Goal: Task Accomplishment & Management: Complete application form

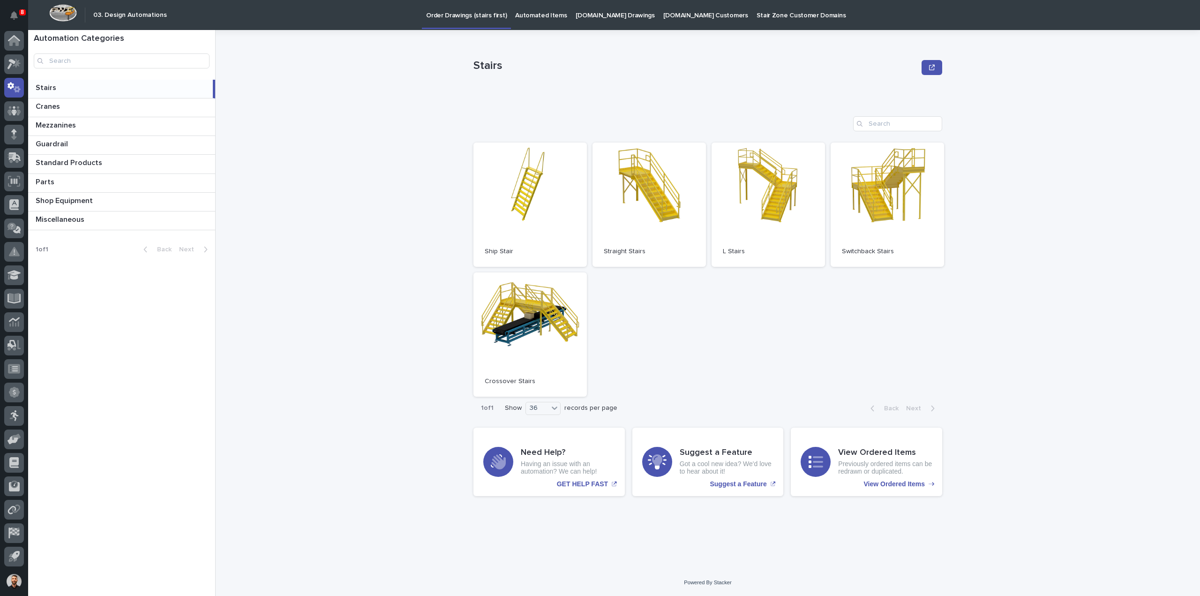
click at [517, 13] on p "Automated Items" at bounding box center [541, 10] width 52 height 20
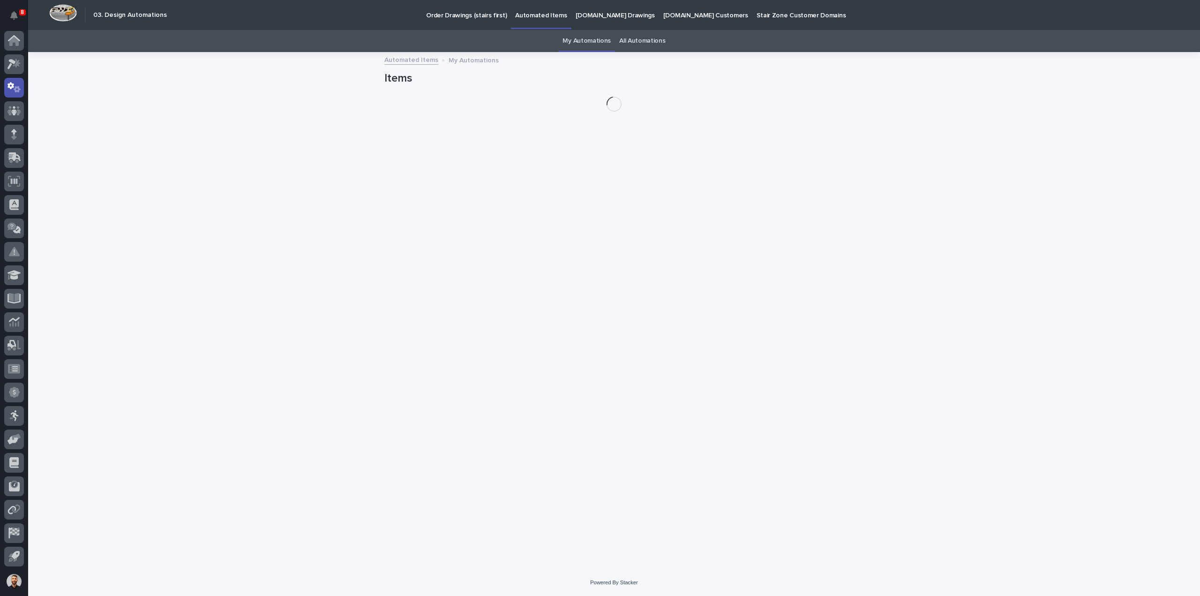
click at [641, 40] on link "All Automations" at bounding box center [642, 41] width 46 height 22
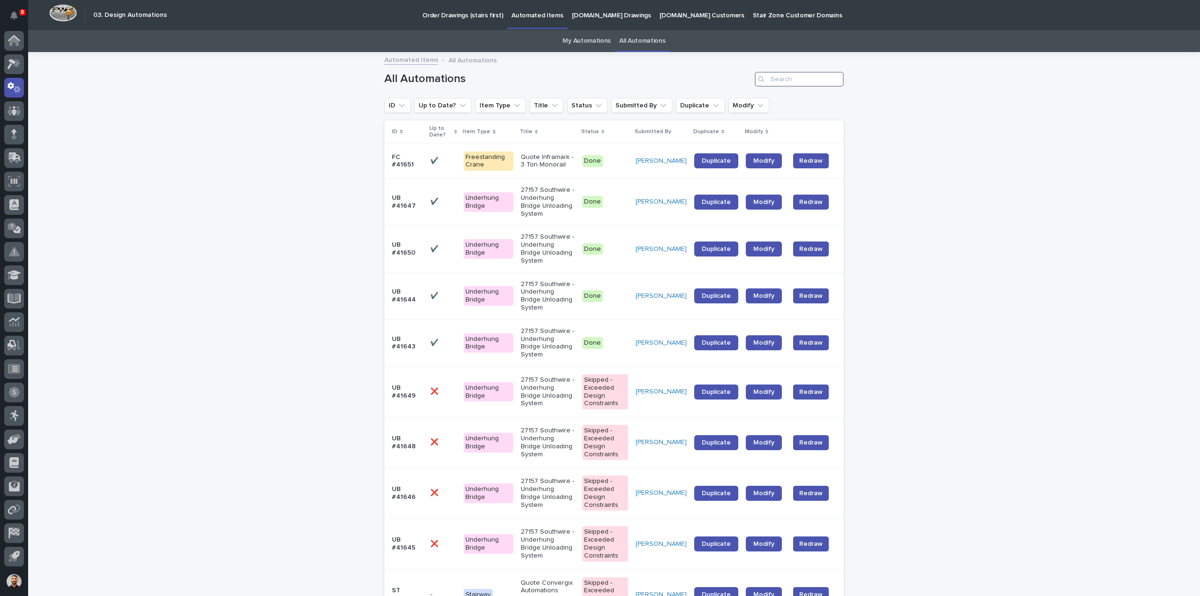
click at [787, 76] on input "Search" at bounding box center [798, 79] width 89 height 15
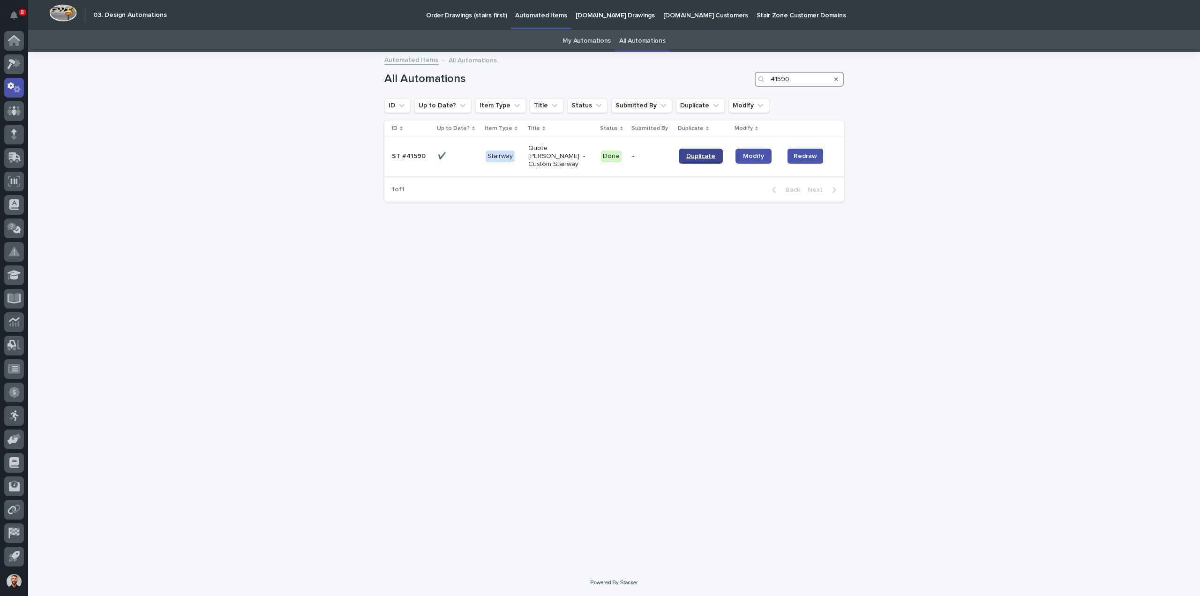
type input "41590"
click at [700, 153] on span "Duplicate" at bounding box center [700, 156] width 29 height 7
click at [710, 154] on span "Duplicate" at bounding box center [700, 156] width 29 height 7
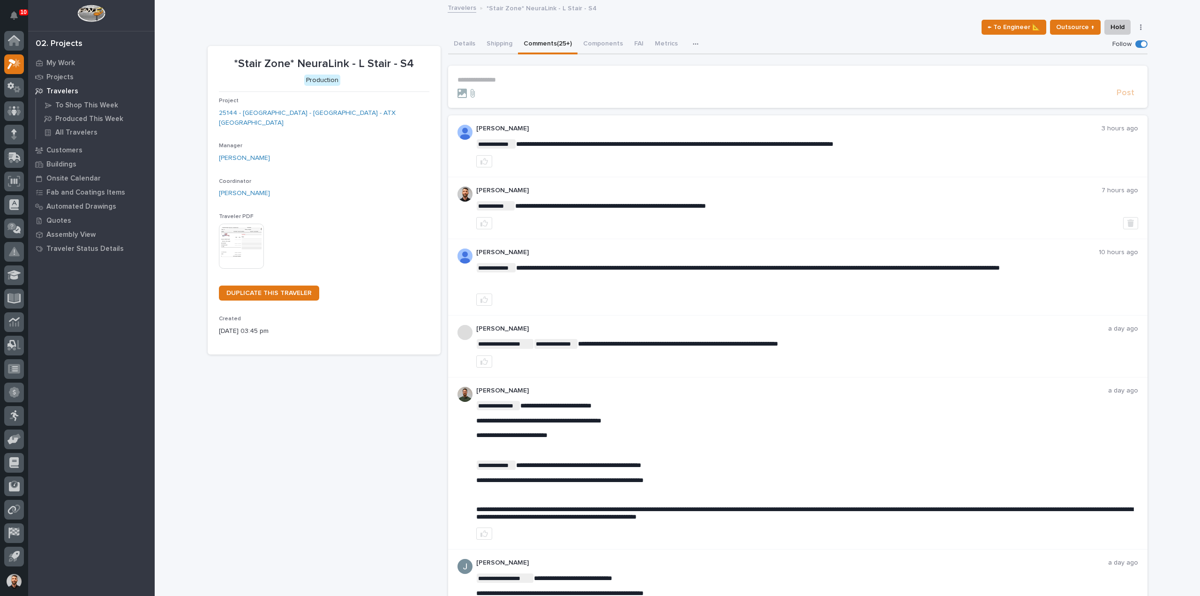
click at [692, 79] on p "**********" at bounding box center [797, 80] width 680 height 8
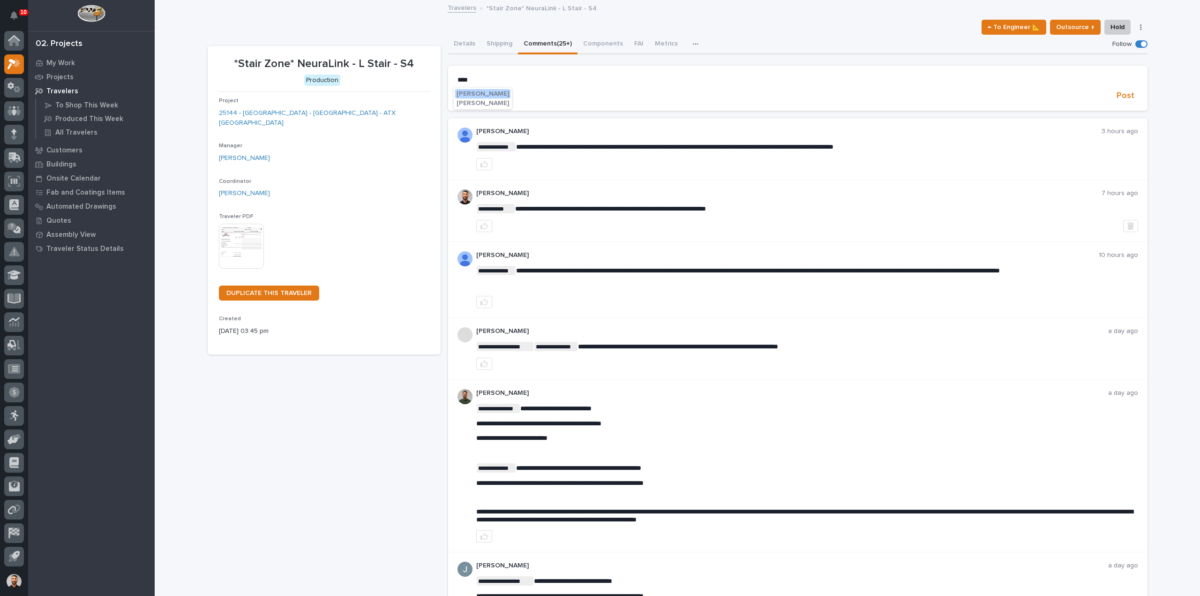
click at [470, 91] on span "Adam Yutzy" at bounding box center [482, 93] width 52 height 7
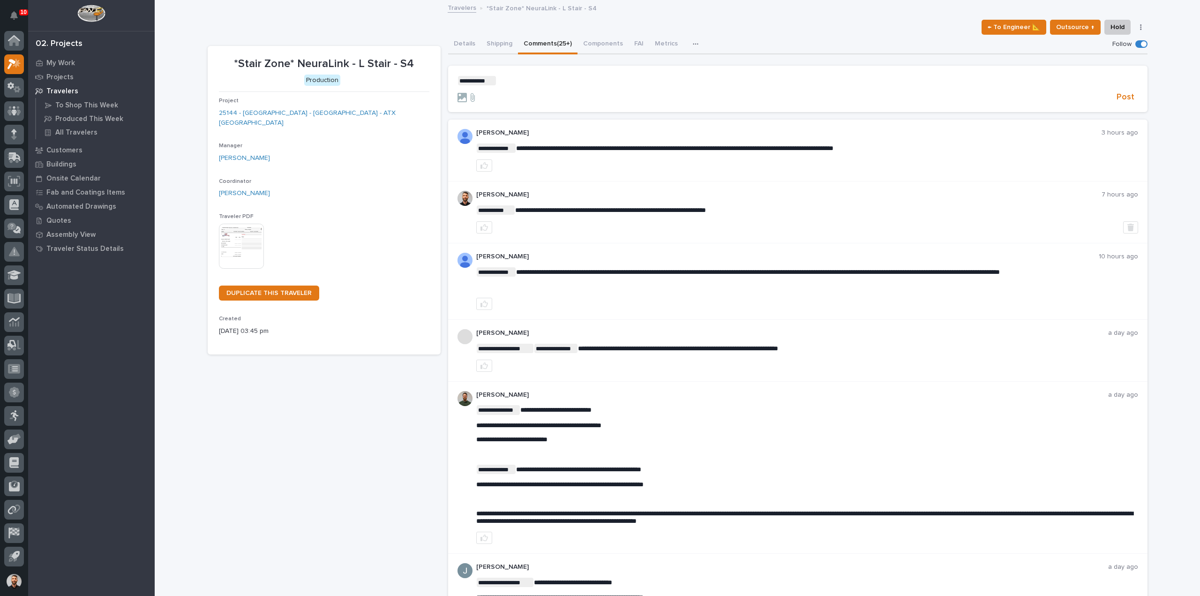
click at [509, 81] on p "**********" at bounding box center [797, 80] width 680 height 9
click at [645, 81] on p "**********" at bounding box center [797, 80] width 680 height 9
click at [1122, 97] on span "Post" at bounding box center [1125, 97] width 18 height 11
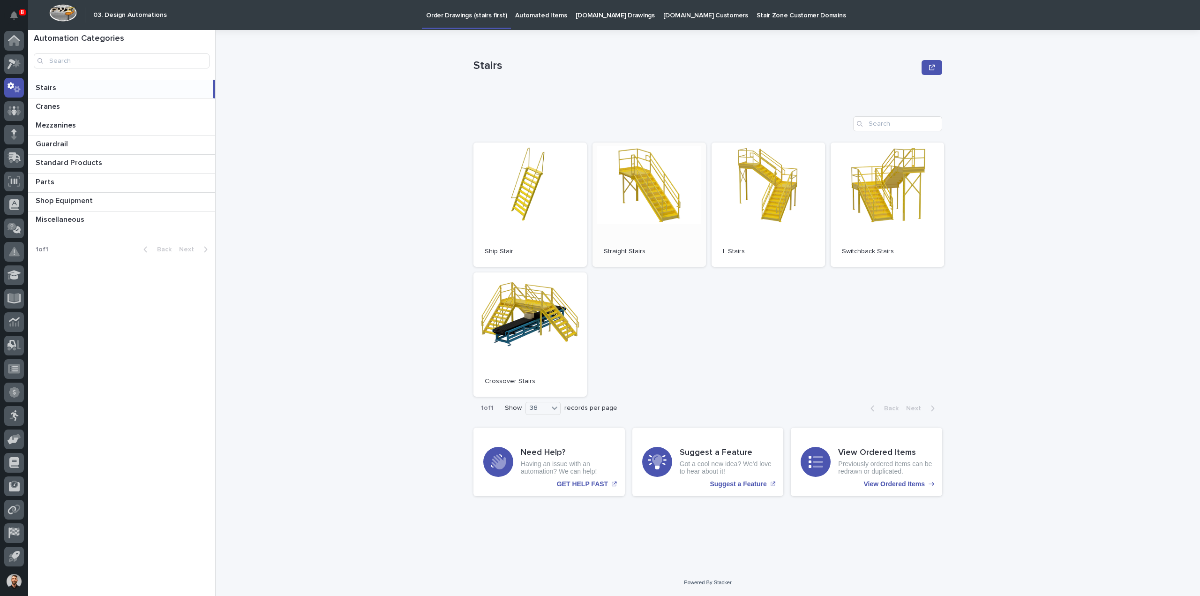
click at [664, 187] on link "Open" at bounding box center [648, 204] width 113 height 124
click at [540, 9] on p "Automated Items" at bounding box center [541, 10] width 52 height 20
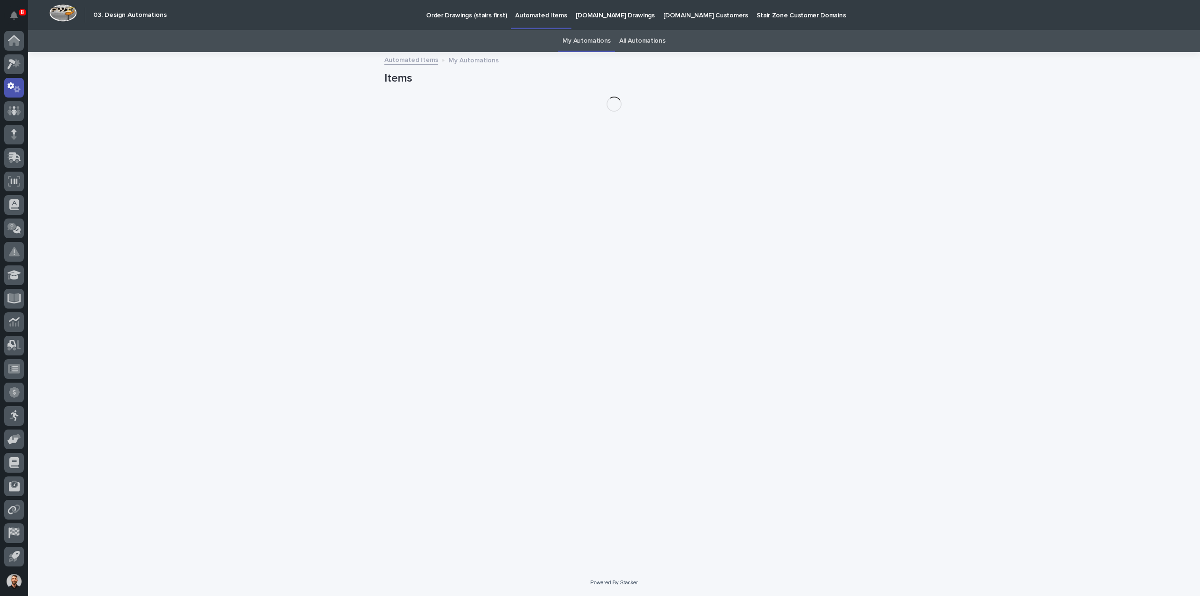
click at [594, 40] on link "My Automations" at bounding box center [586, 41] width 48 height 22
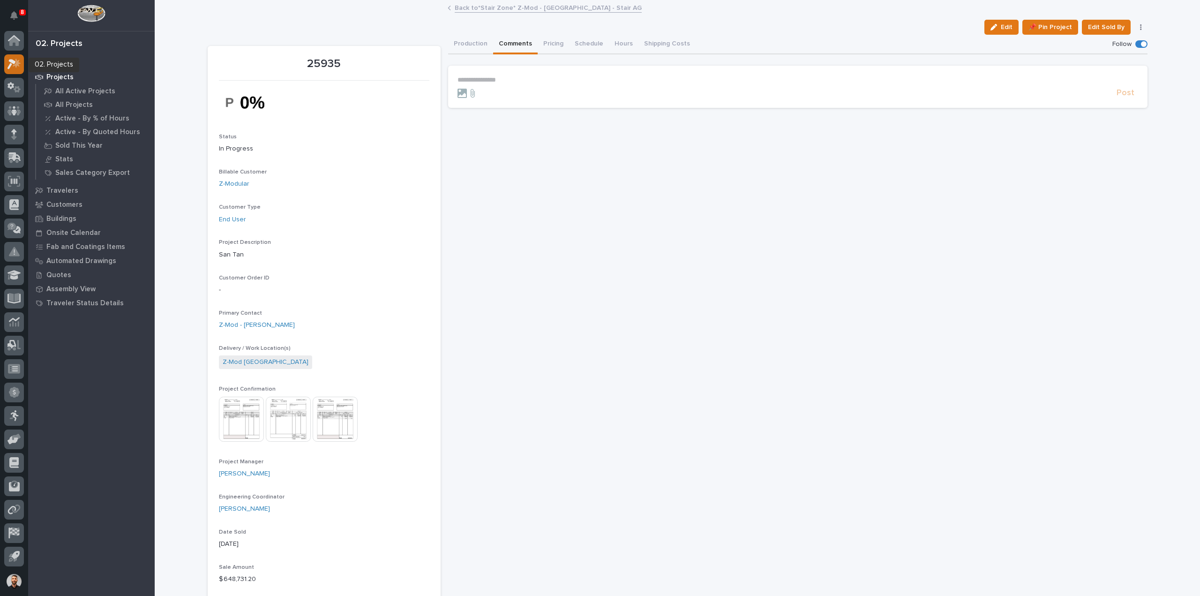
click at [19, 66] on icon at bounding box center [17, 62] width 8 height 9
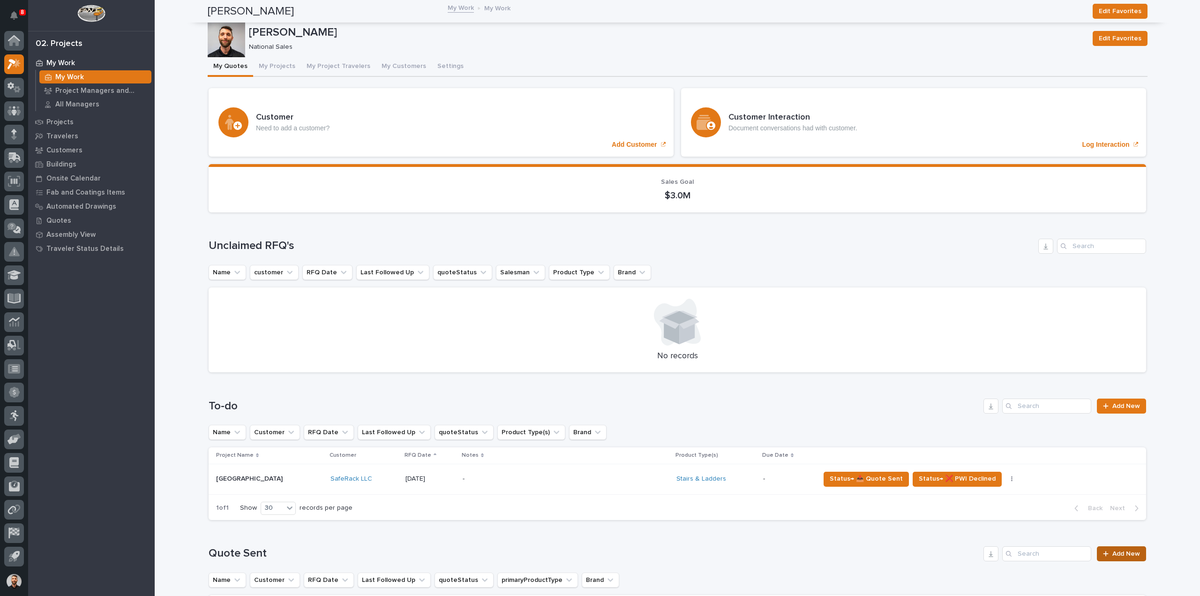
click at [1119, 550] on span "Add New" at bounding box center [1126, 553] width 28 height 7
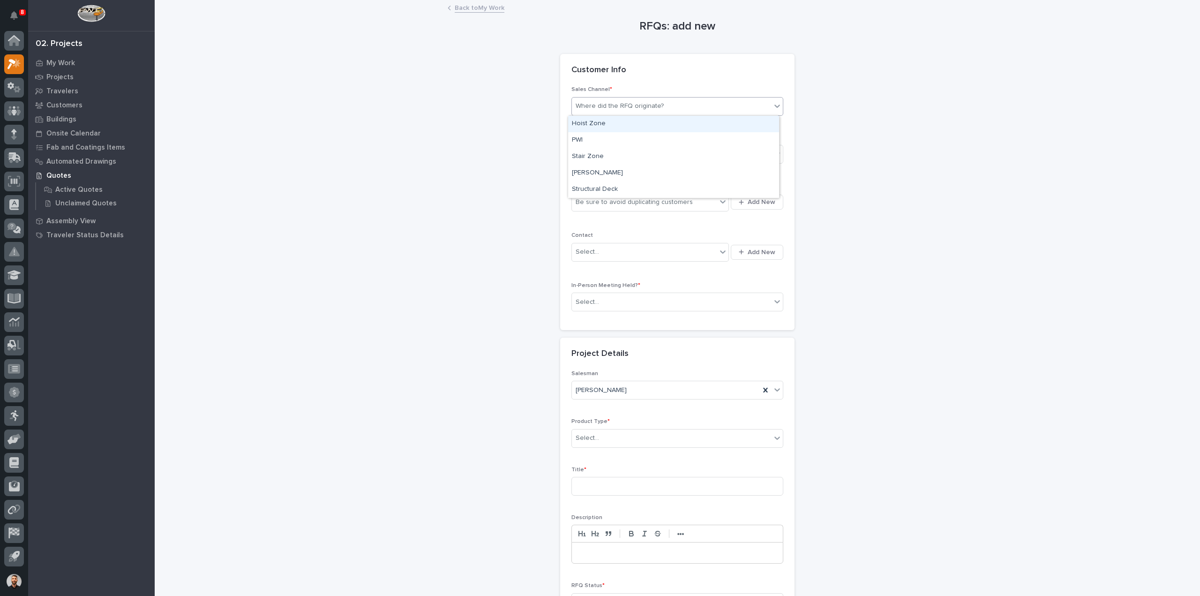
click at [627, 101] on div "Where did the RFQ originate?" at bounding box center [619, 106] width 88 height 10
click at [603, 153] on div "Stair Zone" at bounding box center [673, 157] width 211 height 16
click at [606, 156] on div "Select..." at bounding box center [671, 154] width 199 height 15
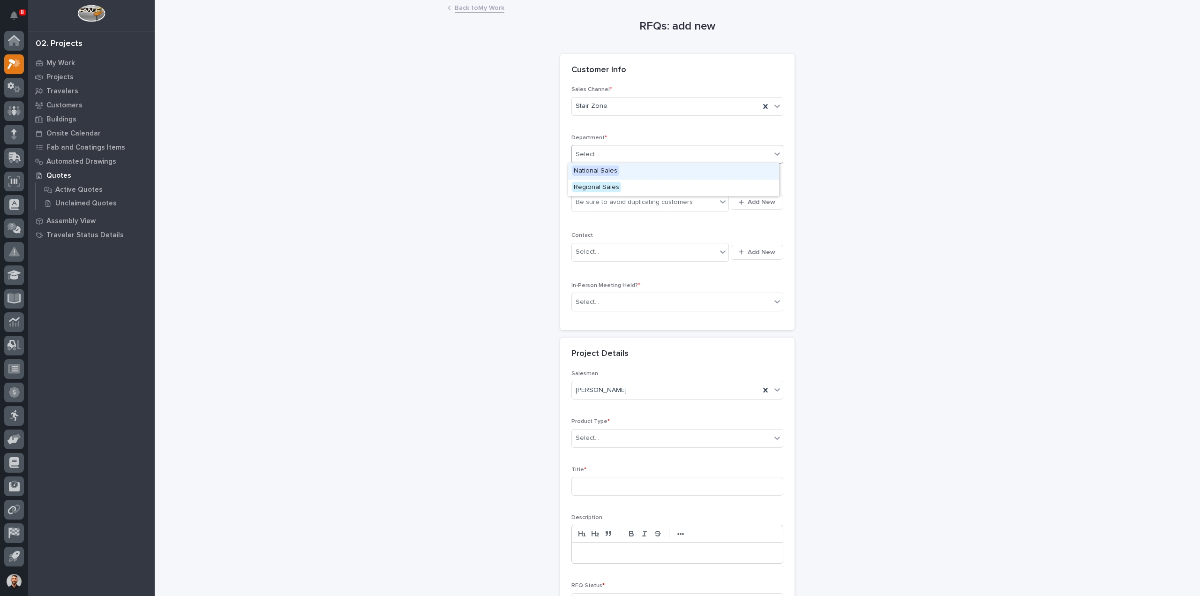
click at [604, 169] on span "National Sales" at bounding box center [595, 170] width 47 height 10
click at [604, 204] on div "Be sure to avoid duplicating customers" at bounding box center [633, 202] width 117 height 10
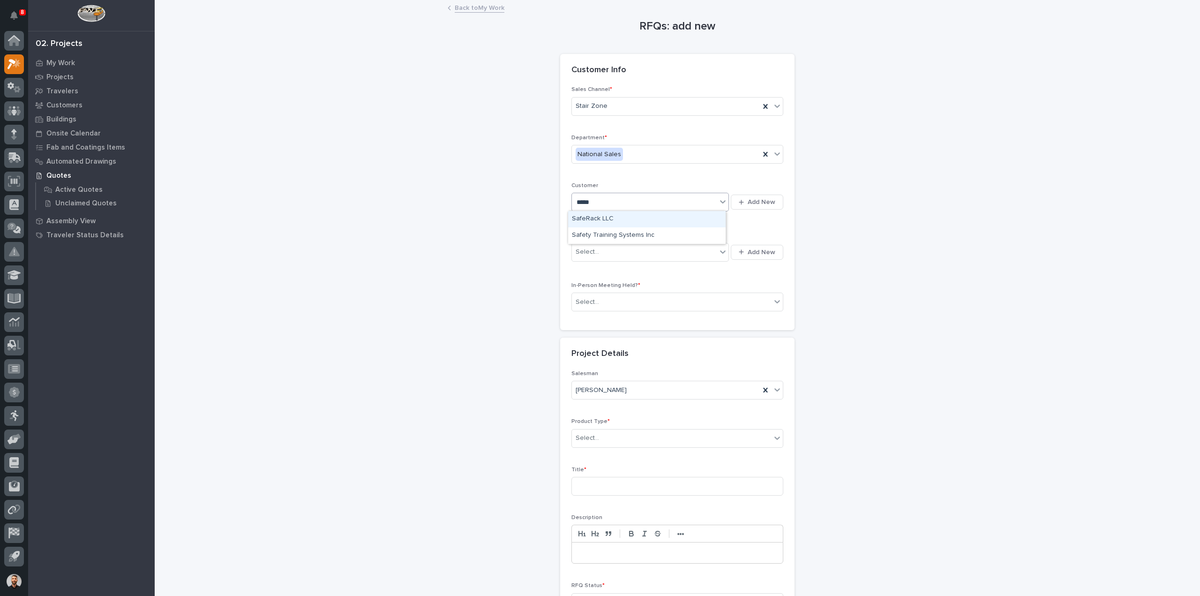
type input "******"
click at [614, 249] on div "Select..." at bounding box center [644, 251] width 145 height 15
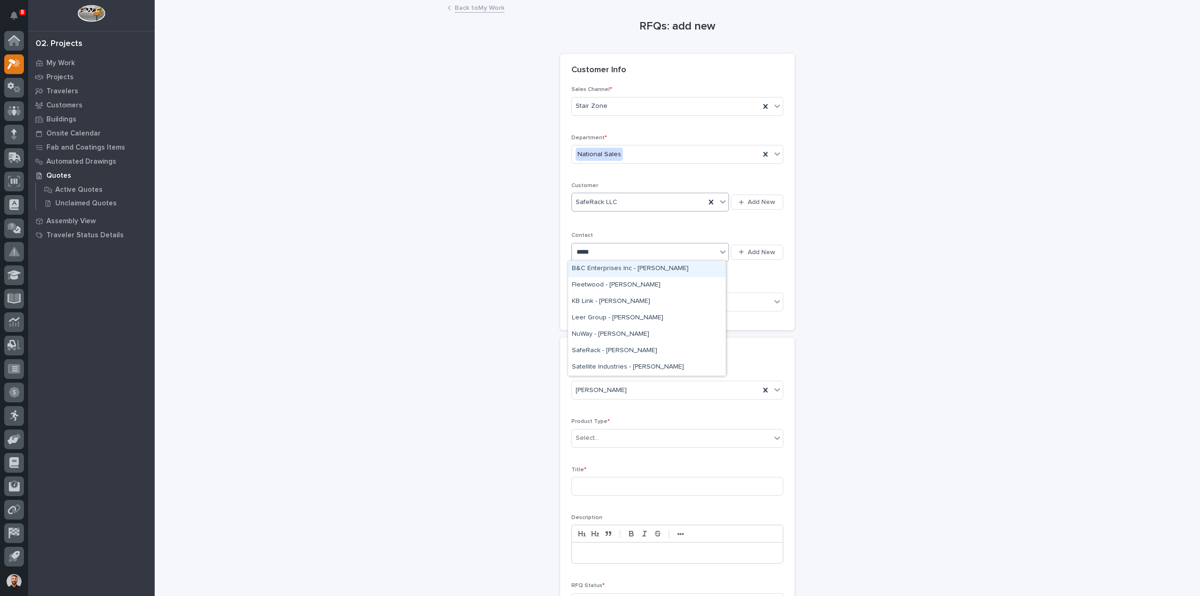
type input "******"
click at [574, 270] on div "SafeRack - [PERSON_NAME]" at bounding box center [646, 269] width 157 height 16
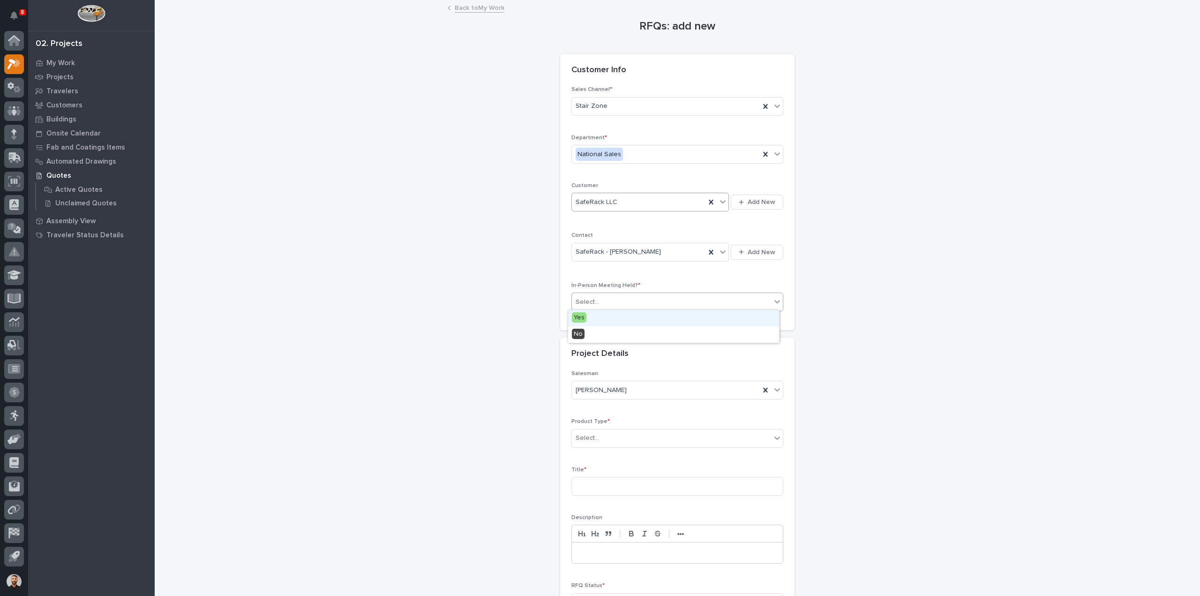
click at [589, 297] on div "Select..." at bounding box center [586, 302] width 23 height 10
click at [591, 337] on div "No" at bounding box center [673, 334] width 211 height 16
click at [600, 438] on div "Select..." at bounding box center [671, 437] width 199 height 15
type input "***"
click at [602, 454] on div "Stairs & Ladders" at bounding box center [673, 454] width 211 height 16
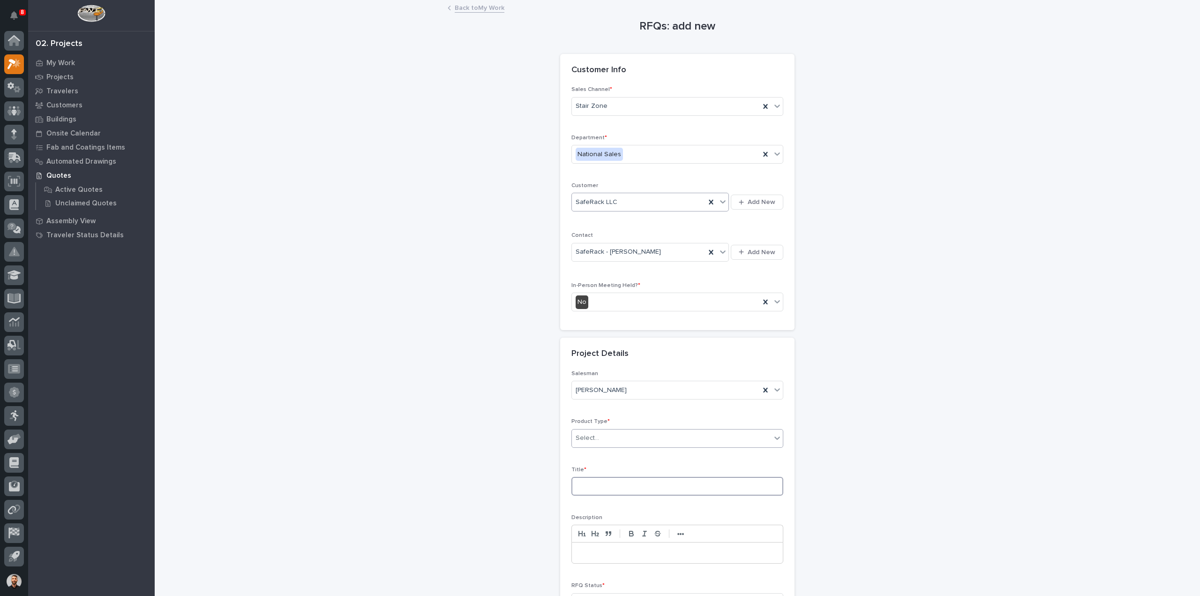
click at [604, 487] on input at bounding box center [677, 486] width 212 height 19
drag, startPoint x: 579, startPoint y: 482, endPoint x: 536, endPoint y: 491, distance: 43.9
click at [564, 487] on div "Salesman [PERSON_NAME] Product Type * [PERSON_NAME] & Ladders Title * ZkyZone […" at bounding box center [677, 500] width 234 height 260
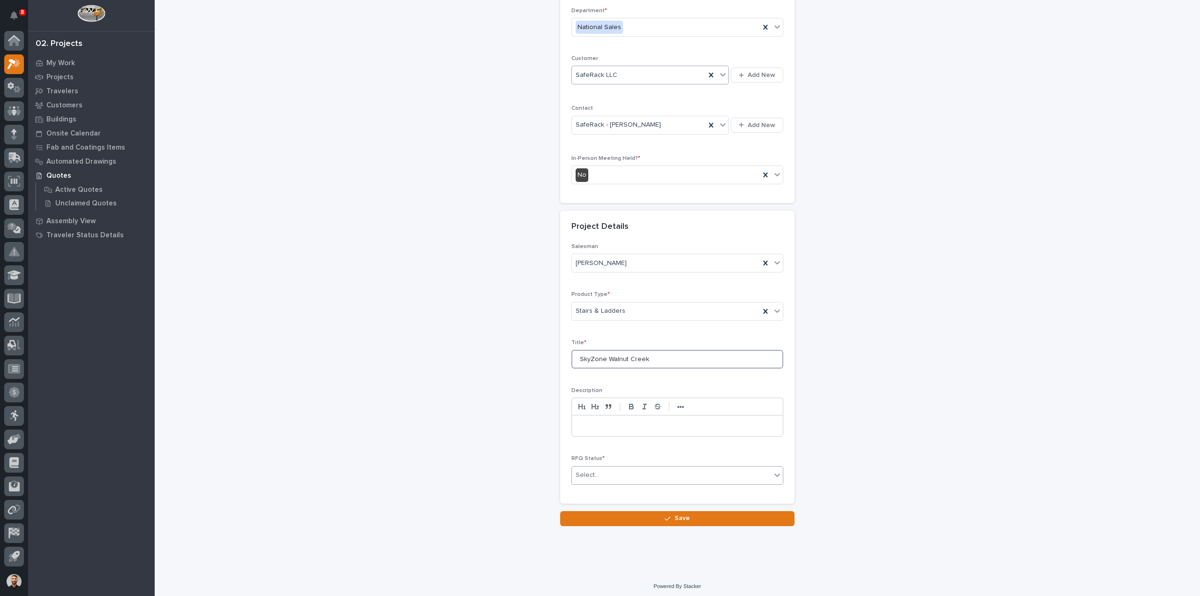
type input "SkyZone Walnut Creek"
click at [687, 467] on div "Select..." at bounding box center [671, 474] width 199 height 15
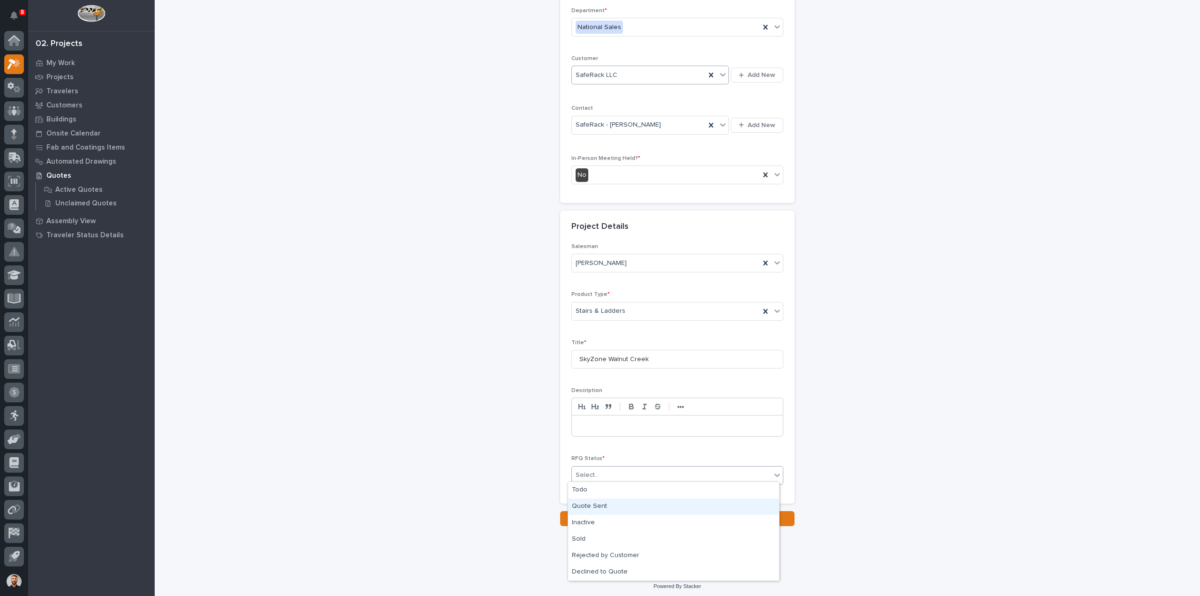
click at [637, 504] on div "Quote Sent" at bounding box center [673, 506] width 211 height 16
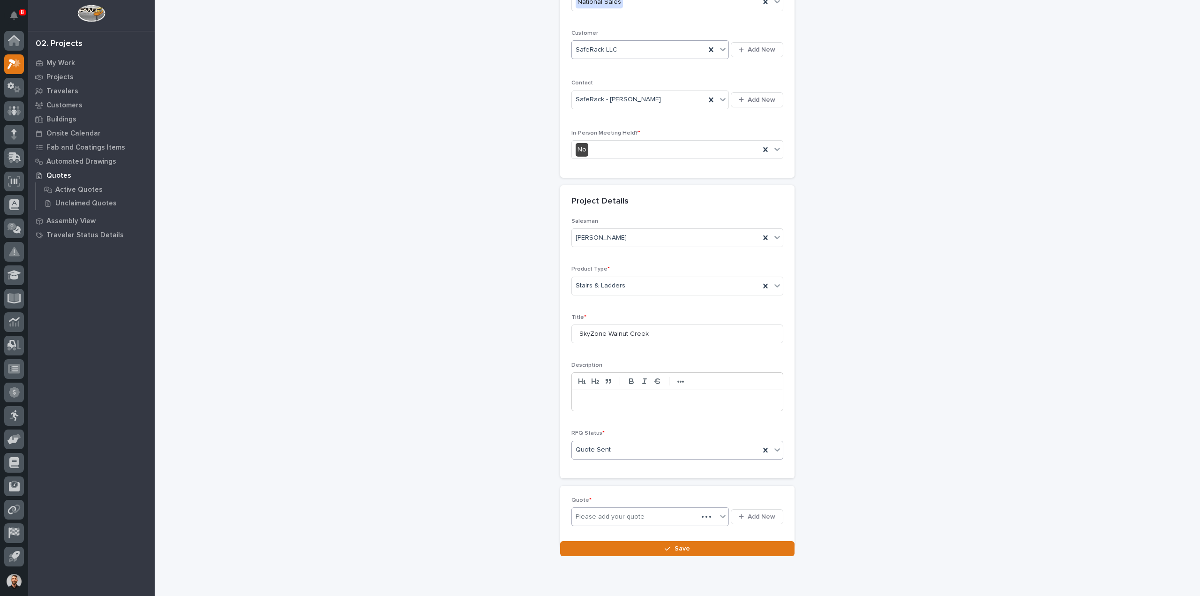
scroll to position [161, 0]
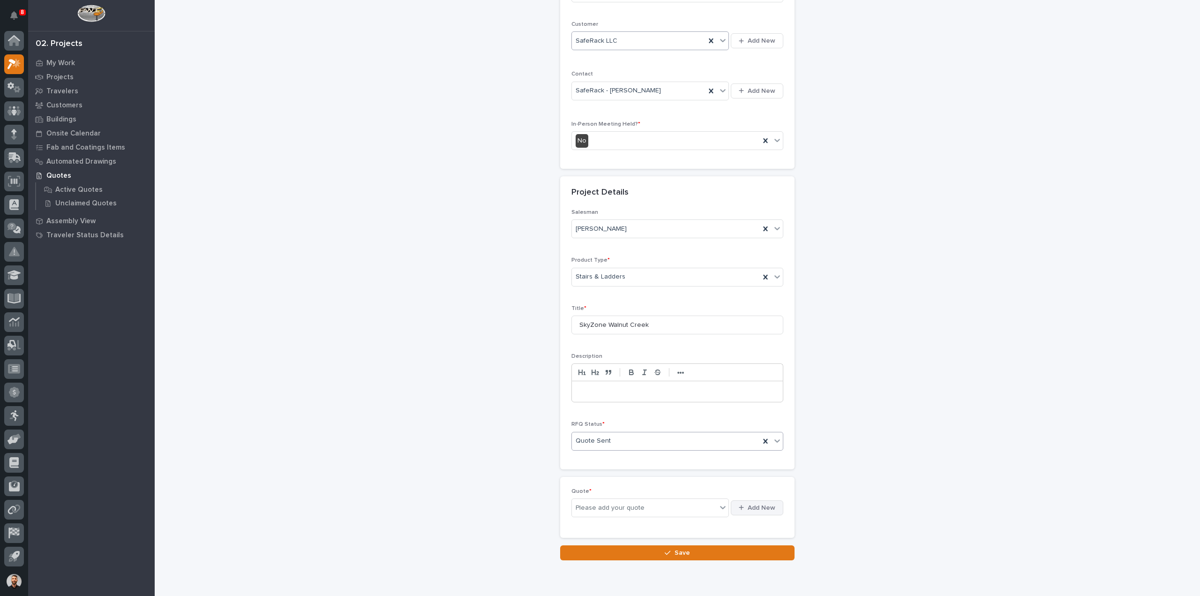
click at [756, 503] on span "Add New" at bounding box center [761, 507] width 28 height 8
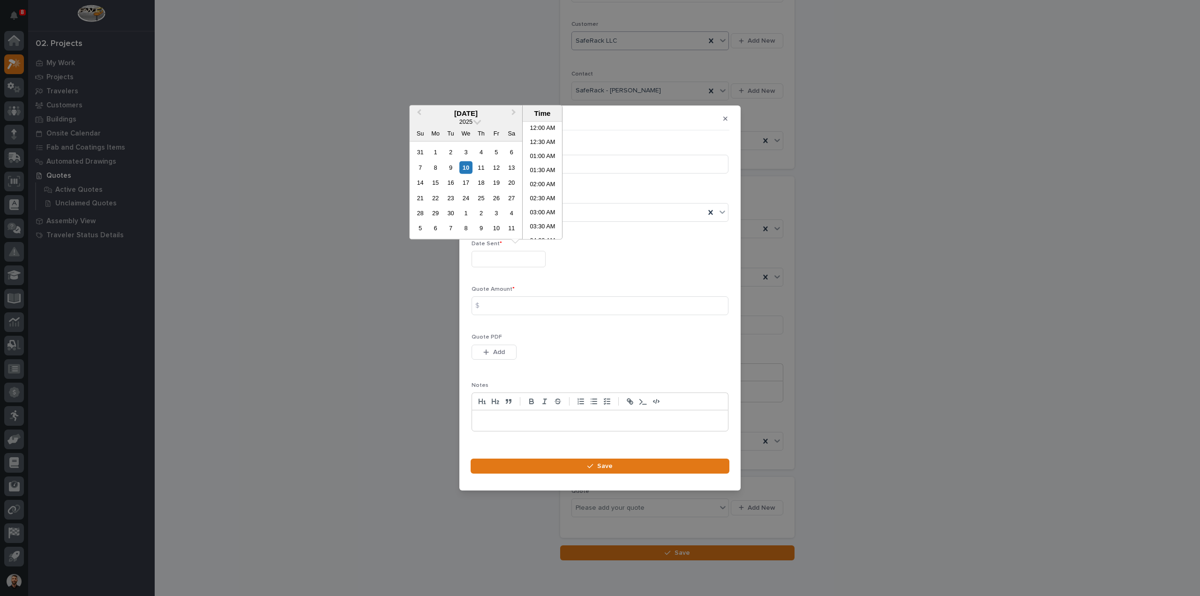
click at [505, 252] on input "text" at bounding box center [508, 259] width 74 height 16
click at [468, 167] on div "10" at bounding box center [465, 167] width 13 height 13
type input "**********"
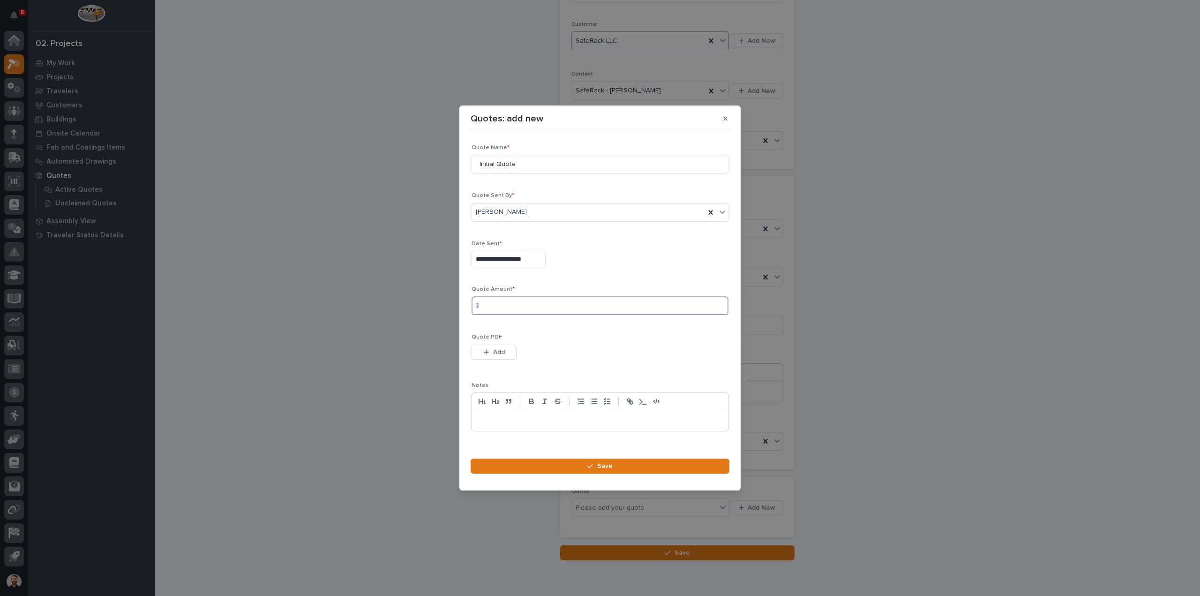
click at [498, 304] on input at bounding box center [599, 305] width 257 height 19
type input "16464"
click at [487, 349] on icon "button" at bounding box center [486, 352] width 6 height 7
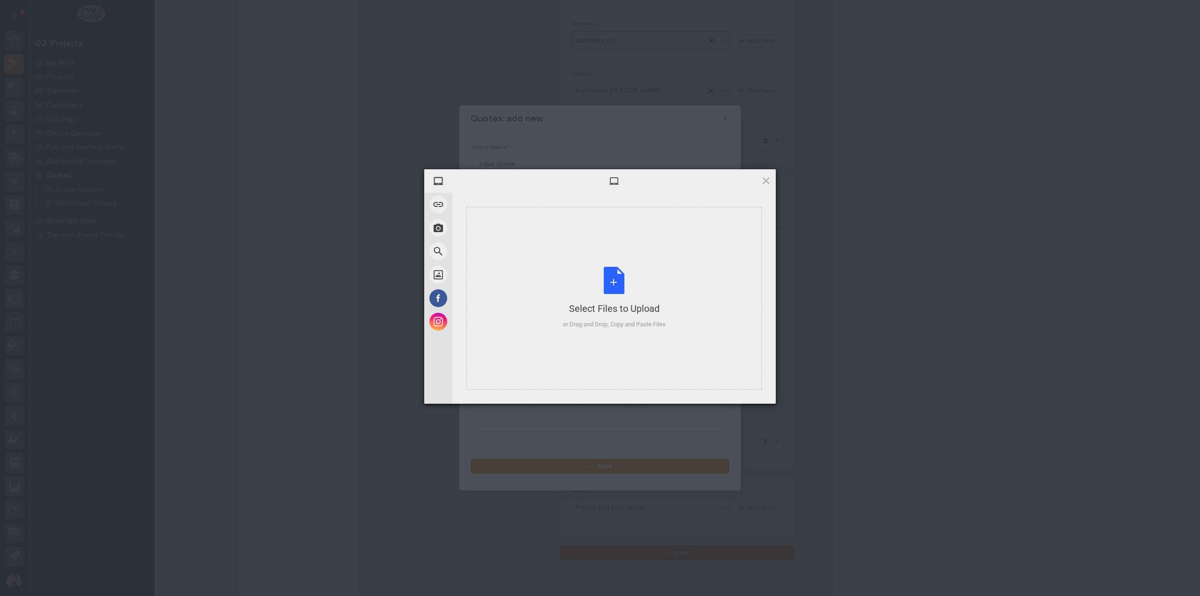
click at [760, 184] on div at bounding box center [600, 298] width 1200 height 596
click at [764, 181] on div at bounding box center [600, 298] width 1200 height 596
click at [767, 180] on div at bounding box center [600, 298] width 1200 height 596
click at [764, 181] on div at bounding box center [600, 298] width 1200 height 596
click at [969, 341] on div at bounding box center [600, 298] width 1200 height 596
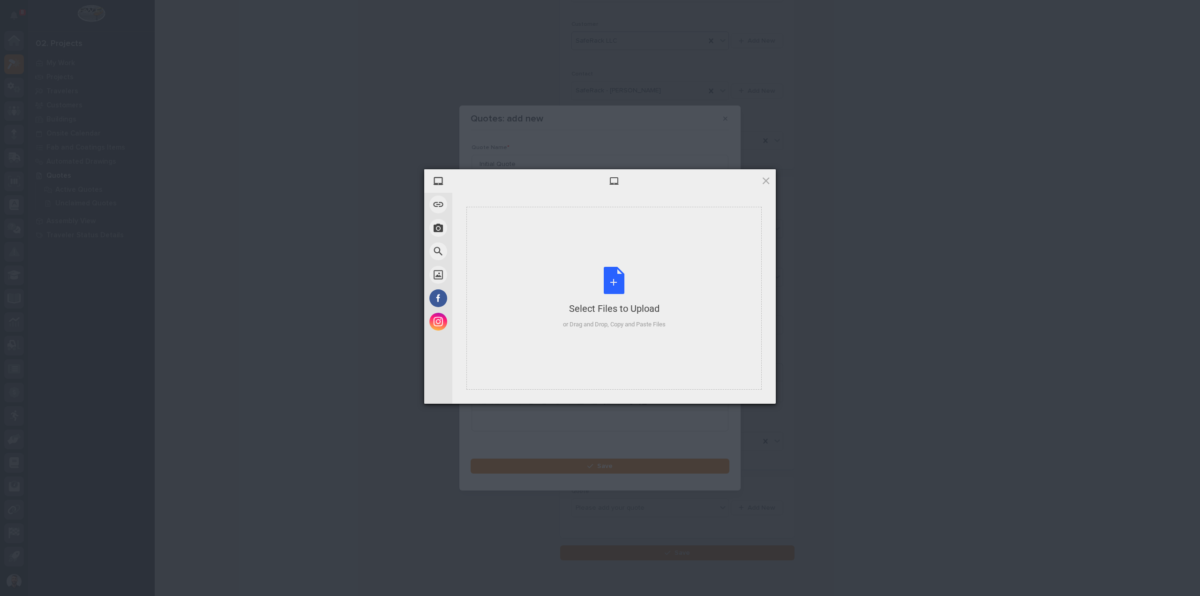
click at [671, 109] on div at bounding box center [600, 298] width 1200 height 596
click at [596, 75] on div at bounding box center [600, 298] width 1200 height 596
click at [764, 181] on div at bounding box center [600, 298] width 1200 height 596
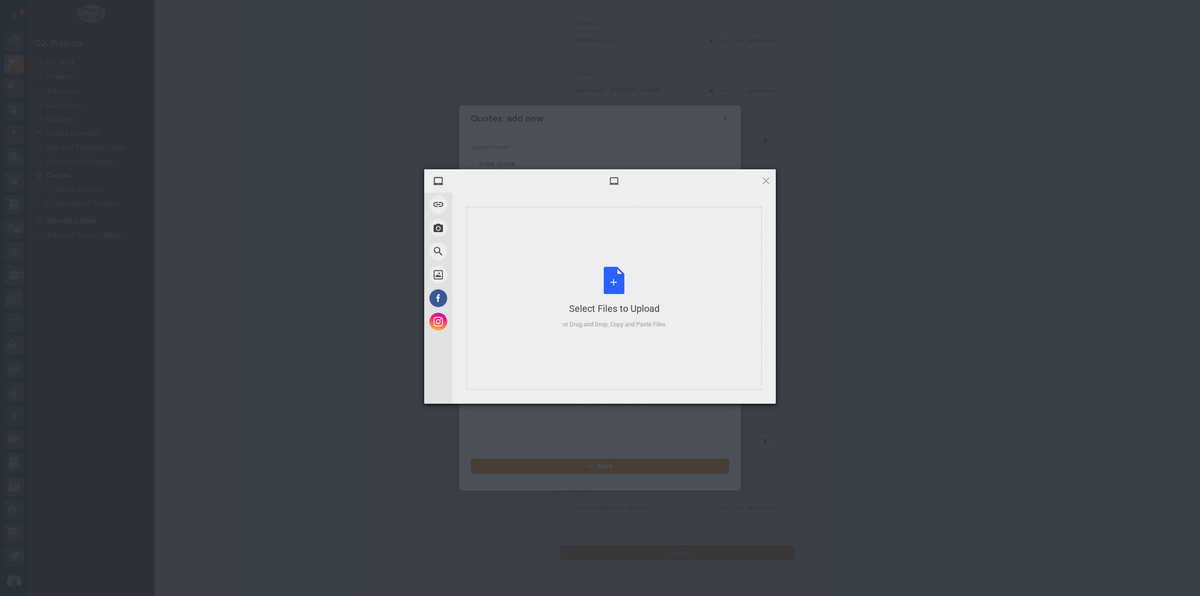
drag, startPoint x: 906, startPoint y: 257, endPoint x: 899, endPoint y: 259, distance: 7.2
drag, startPoint x: 899, startPoint y: 259, endPoint x: 899, endPoint y: 192, distance: 67.0
click at [898, 194] on div at bounding box center [600, 298] width 1200 height 596
click at [899, 192] on div at bounding box center [600, 298] width 1200 height 596
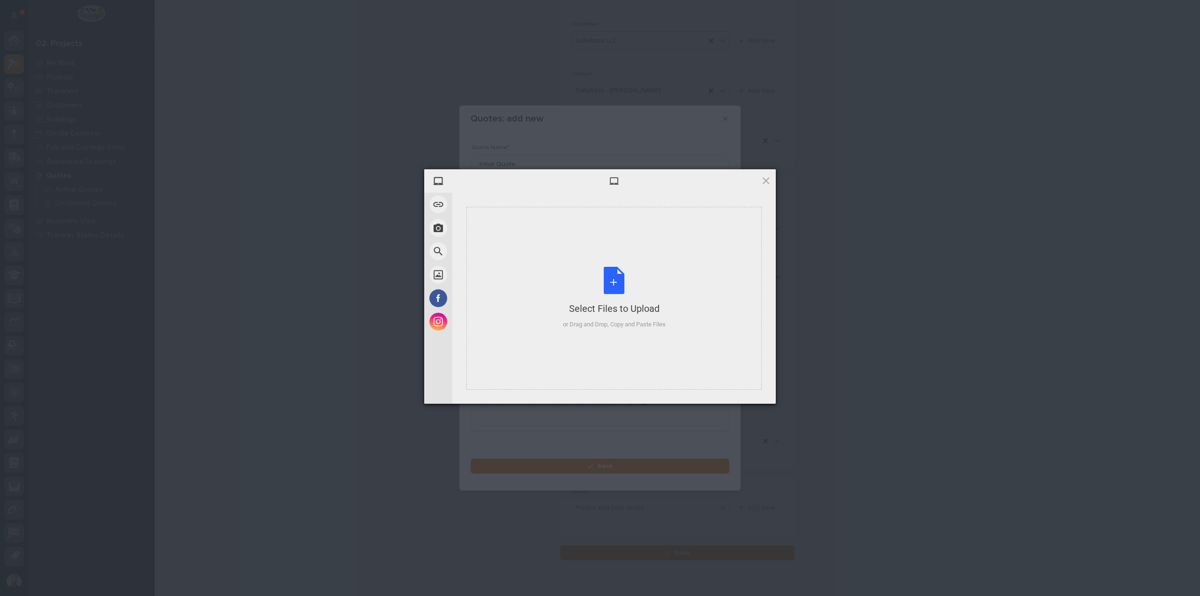
click at [899, 192] on div at bounding box center [600, 298] width 1200 height 596
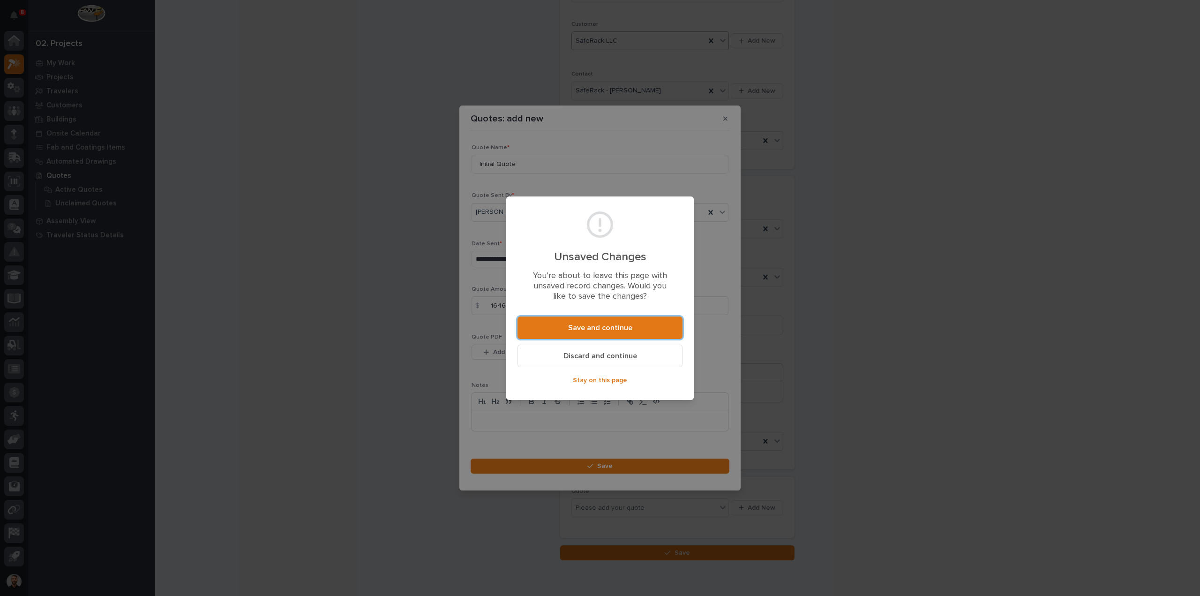
click at [611, 380] on span "Stay on this page" at bounding box center [600, 380] width 54 height 8
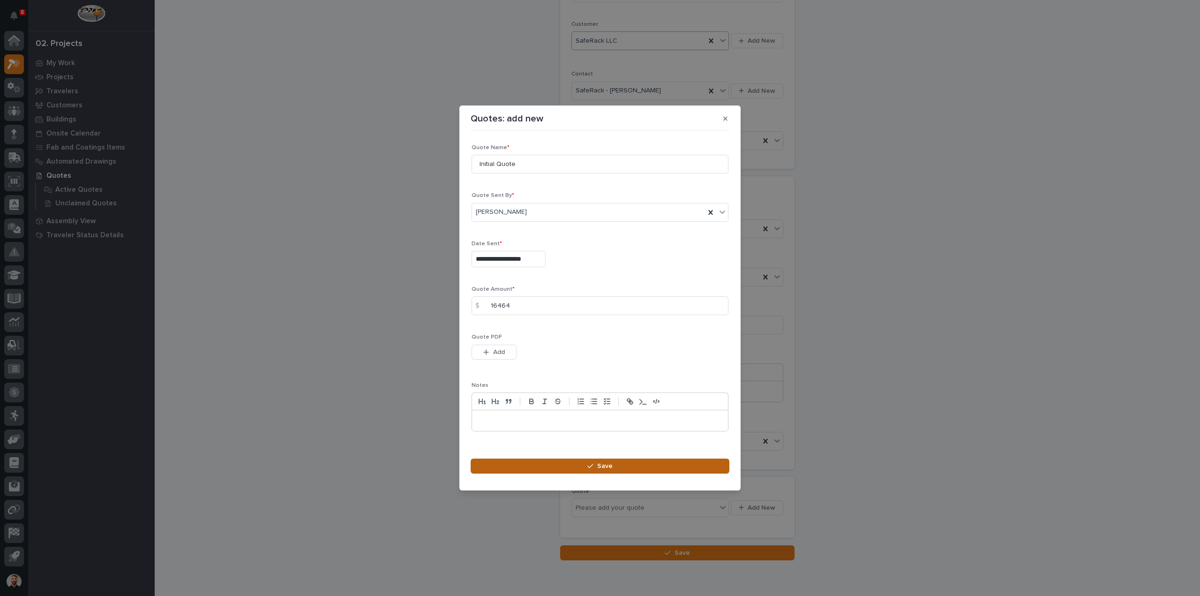
click at [586, 465] on button "Save" at bounding box center [599, 465] width 259 height 15
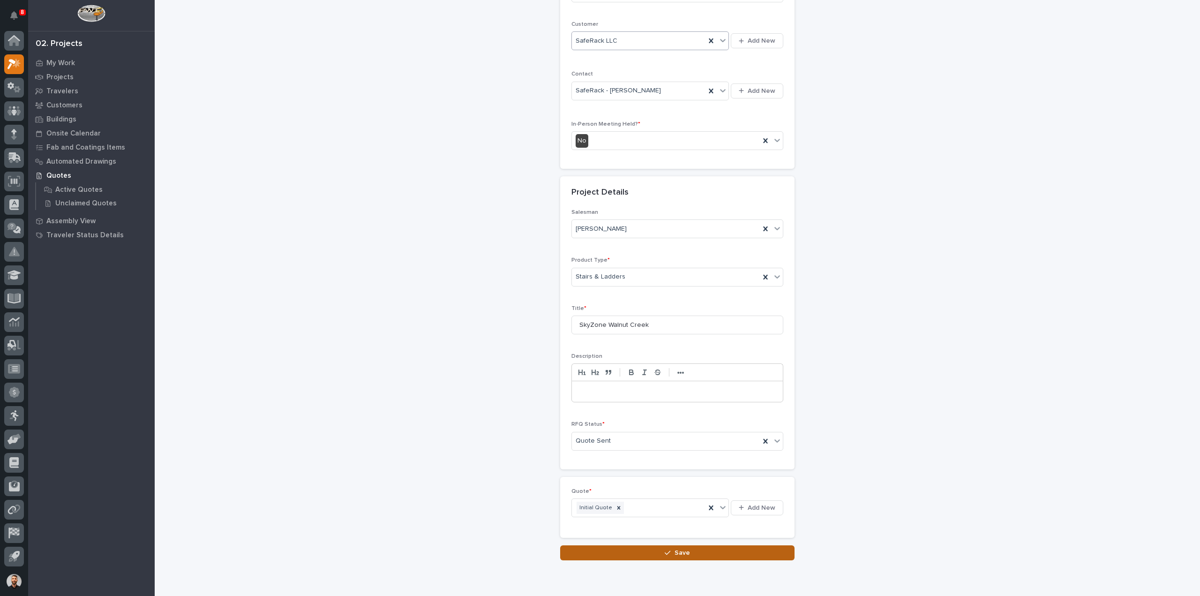
click at [711, 546] on button "Save" at bounding box center [677, 552] width 234 height 15
